Goal: Task Accomplishment & Management: Manage account settings

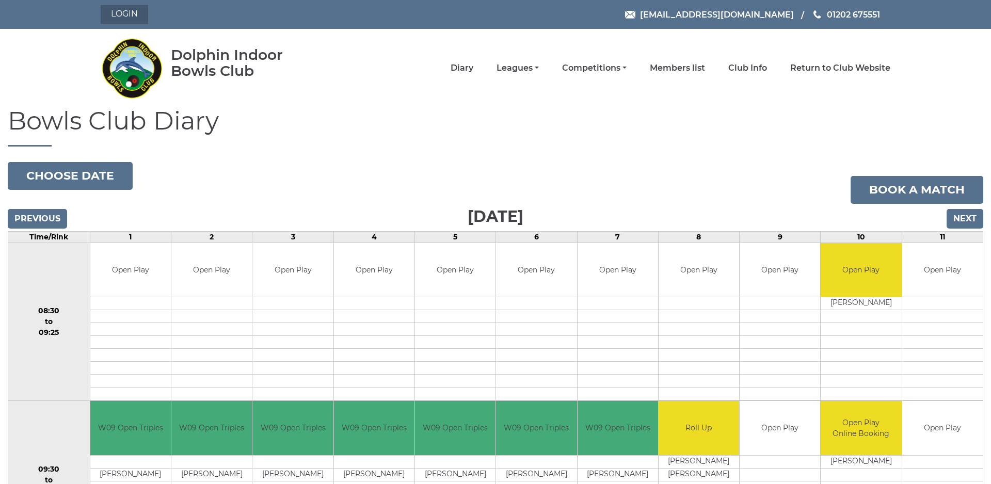
click at [127, 19] on link "Login" at bounding box center [124, 14] width 47 height 19
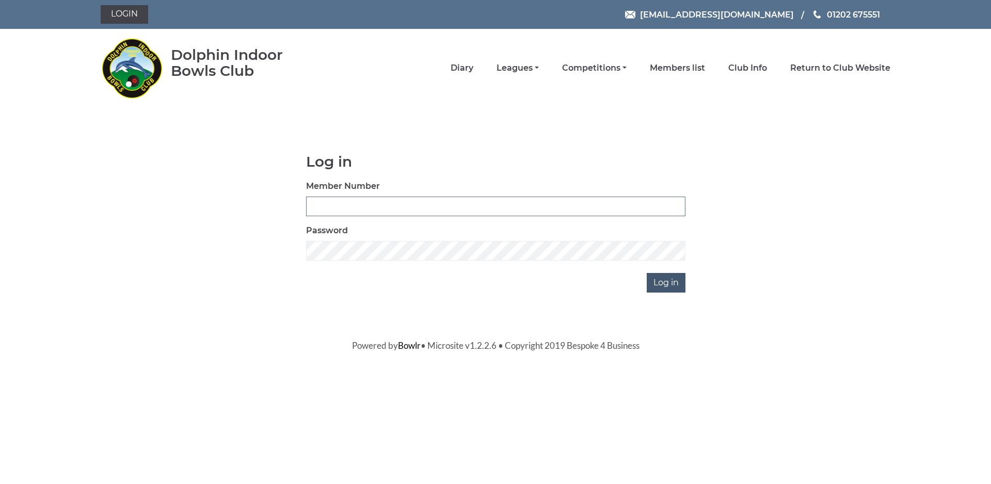
type input "0000"
click at [667, 282] on input "Log in" at bounding box center [666, 283] width 39 height 20
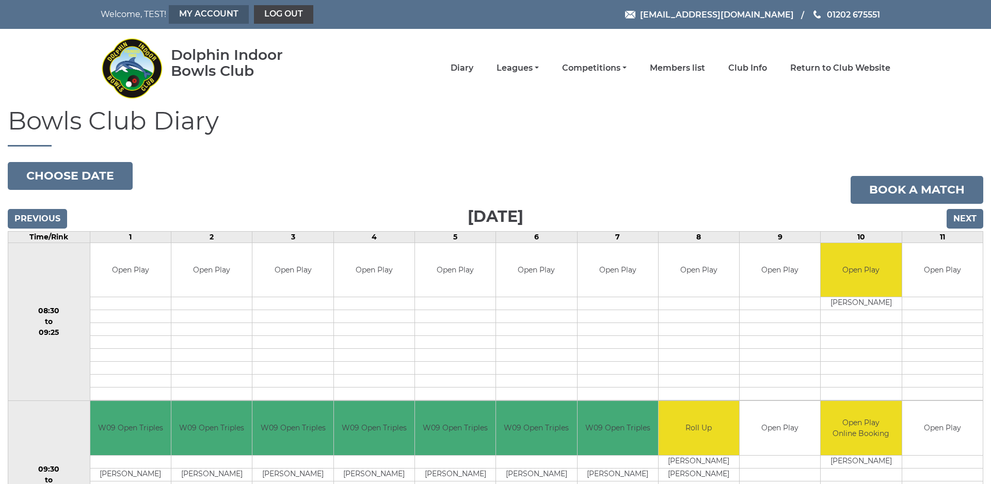
click at [206, 12] on link "My Account" at bounding box center [209, 14] width 80 height 19
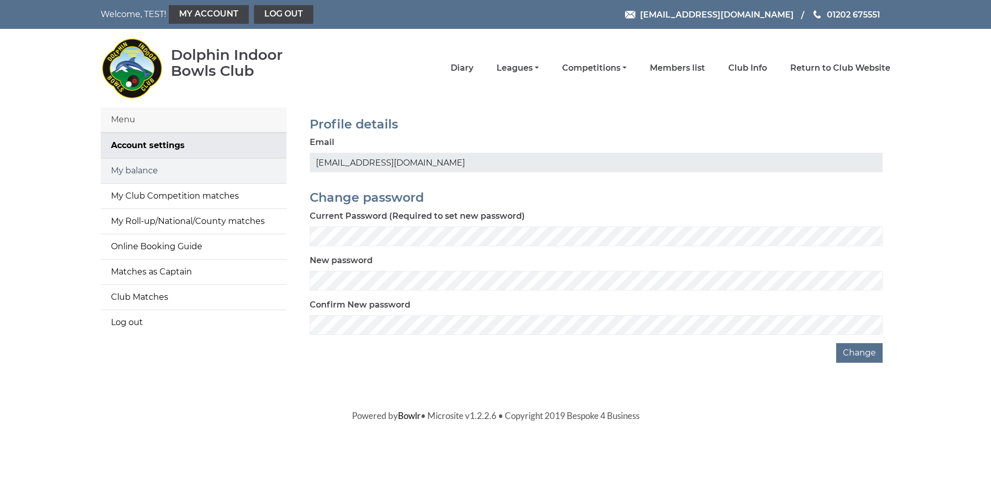
click at [143, 166] on link "My balance" at bounding box center [194, 170] width 186 height 25
